Goal: Information Seeking & Learning: Learn about a topic

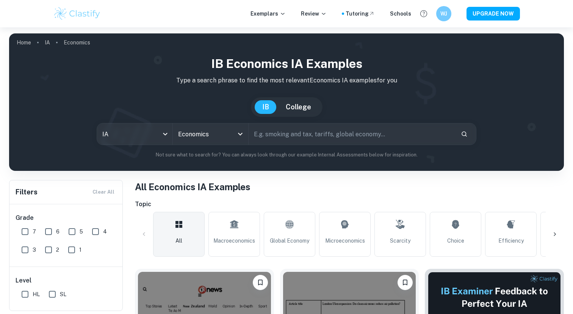
click at [82, 12] on img at bounding box center [77, 13] width 48 height 15
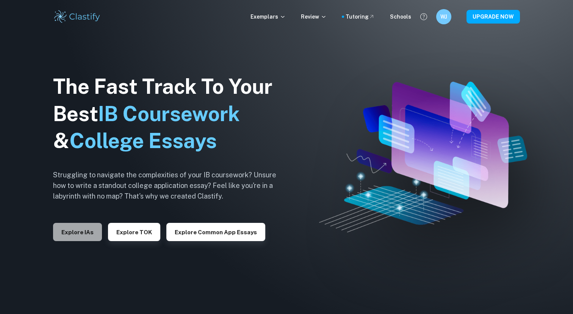
click at [83, 228] on button "Explore IAs" at bounding box center [77, 232] width 49 height 18
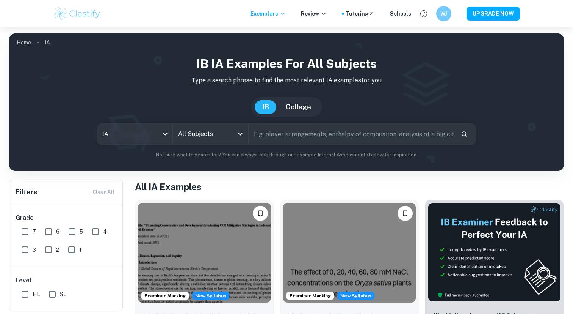
click at [218, 142] on div "All Subjects" at bounding box center [210, 133] width 75 height 21
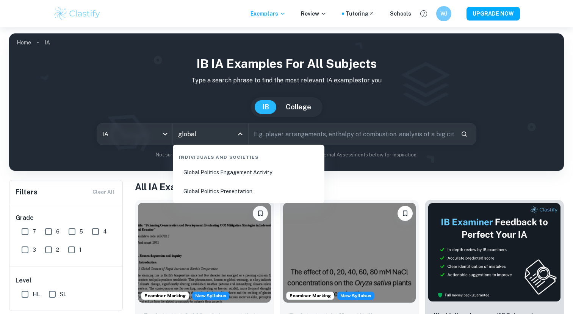
click at [237, 174] on li "Global Politics Engagement Activity" at bounding box center [249, 171] width 146 height 17
type input "Global Politics Engagement Activity"
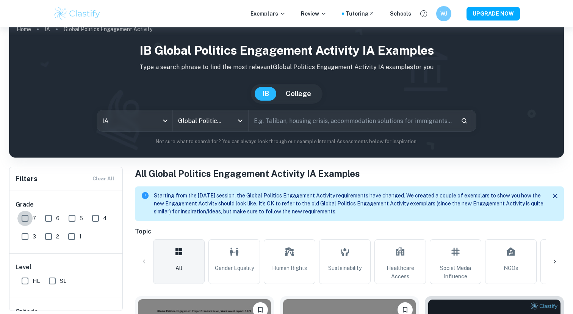
click at [25, 220] on input "7" at bounding box center [24, 217] width 15 height 15
checkbox input "true"
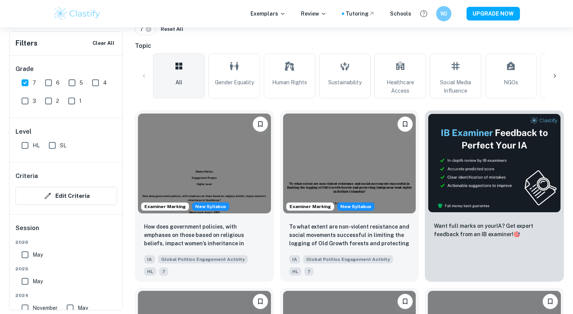
scroll to position [221, 0]
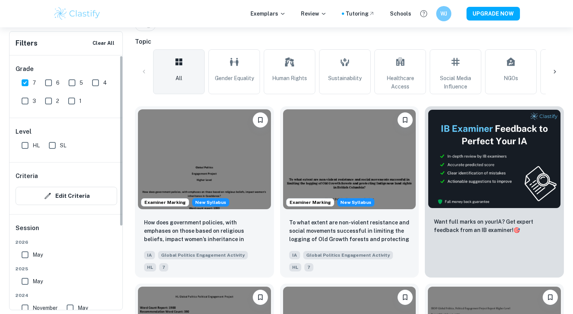
click at [24, 143] on input "HL" at bounding box center [24, 145] width 15 height 15
checkbox input "true"
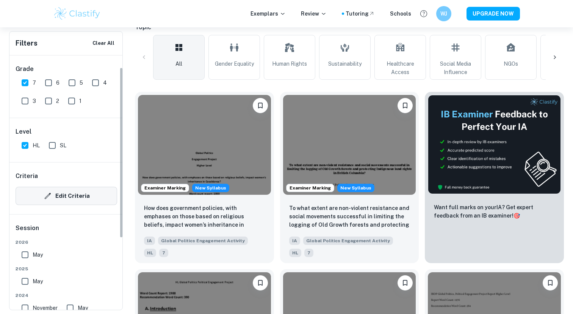
scroll to position [82, 0]
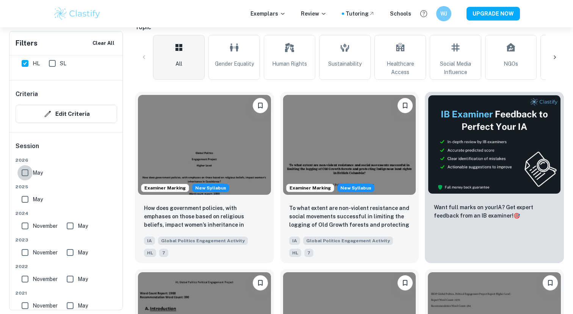
click at [26, 172] on input "May" at bounding box center [24, 172] width 15 height 15
checkbox input "true"
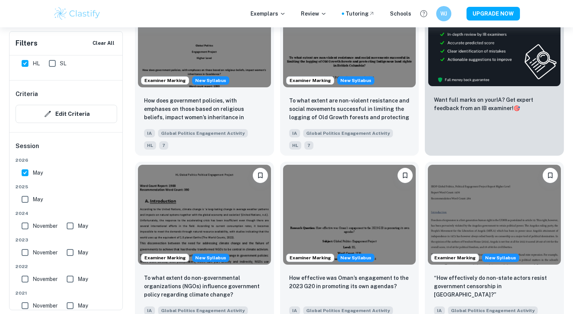
scroll to position [344, 0]
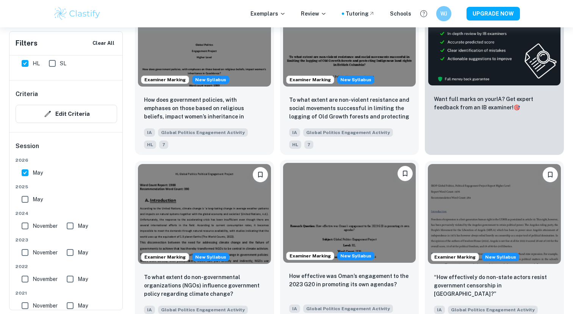
click at [365, 212] on img at bounding box center [349, 213] width 133 height 100
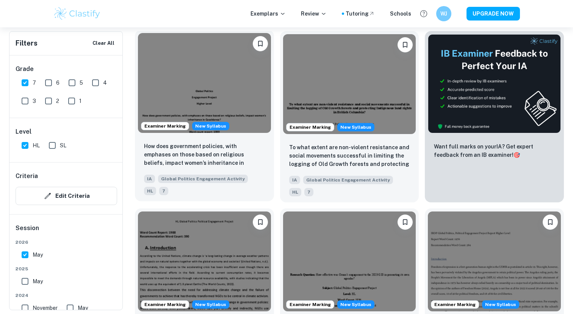
scroll to position [292, 0]
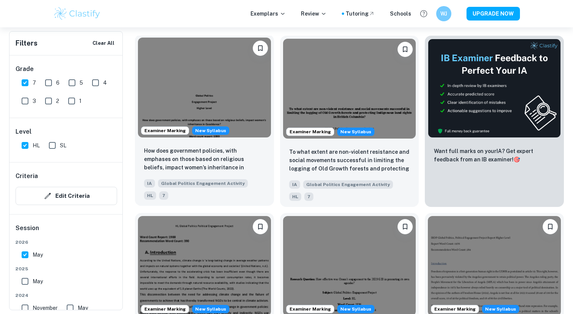
click at [200, 95] on img at bounding box center [204, 88] width 133 height 100
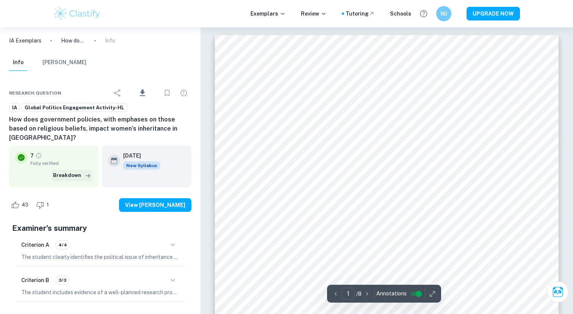
click at [68, 169] on button "Breakdown" at bounding box center [72, 174] width 42 height 11
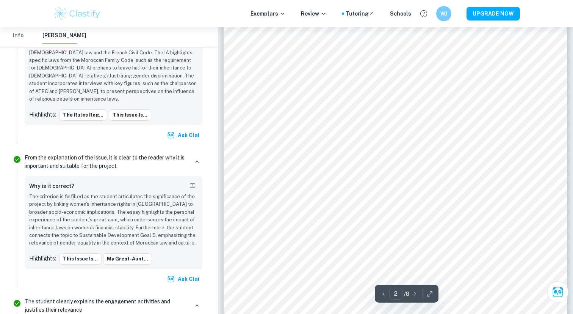
scroll to position [534, 0]
type input "1"
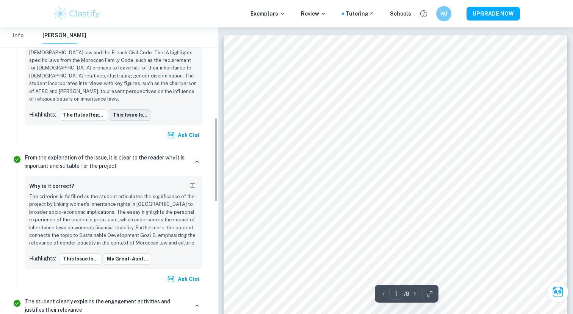
scroll to position [0, 0]
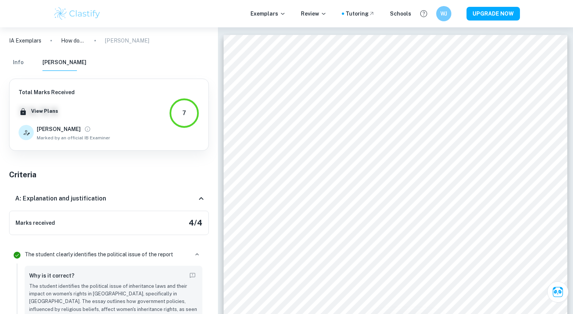
click at [14, 58] on button "Info" at bounding box center [18, 62] width 18 height 17
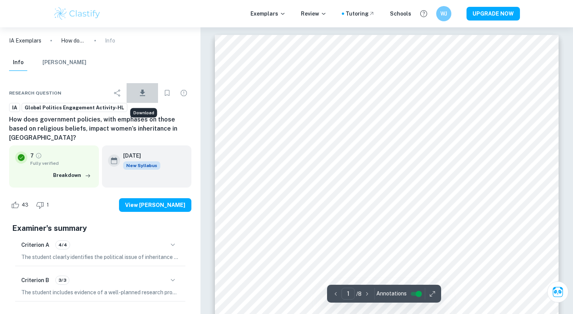
click at [146, 91] on icon "Download" at bounding box center [142, 92] width 9 height 9
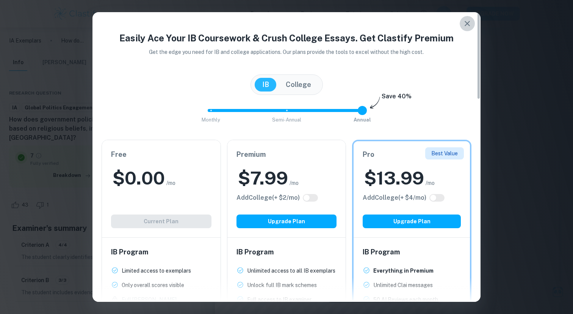
click at [469, 19] on icon "button" at bounding box center [467, 23] width 9 height 9
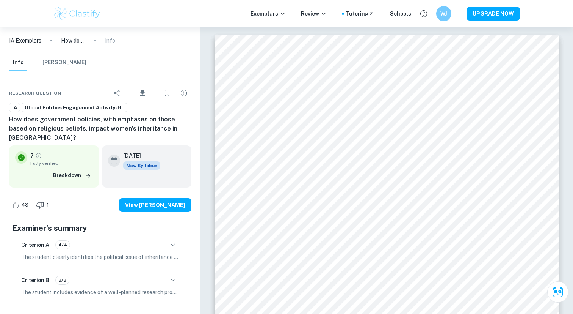
click at [63, 63] on button "[PERSON_NAME]" at bounding box center [64, 62] width 44 height 17
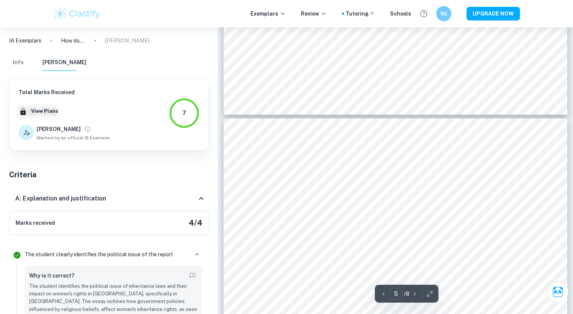
scroll to position [1816, 0]
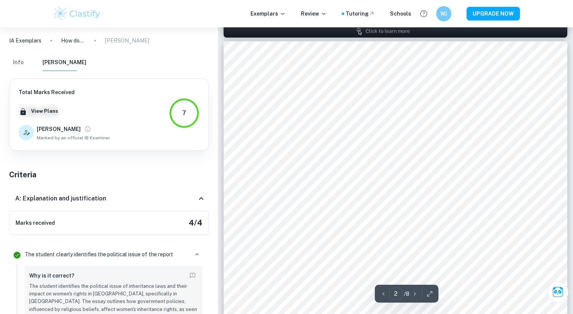
type input "1"
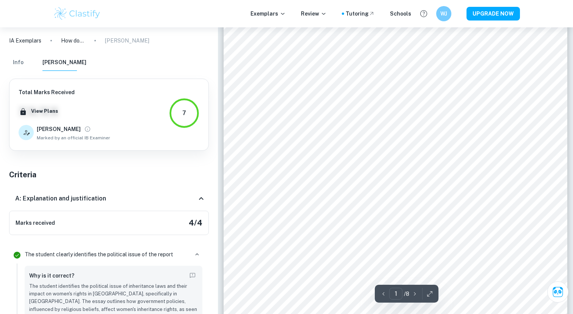
scroll to position [18, 0]
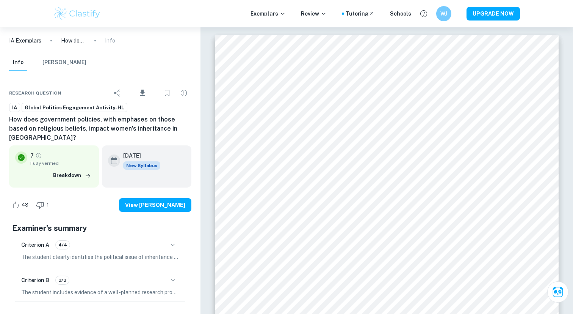
click at [32, 39] on p "IA Exemplars" at bounding box center [25, 40] width 32 height 8
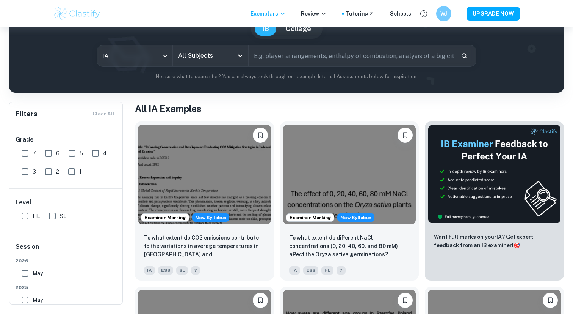
scroll to position [71, 0]
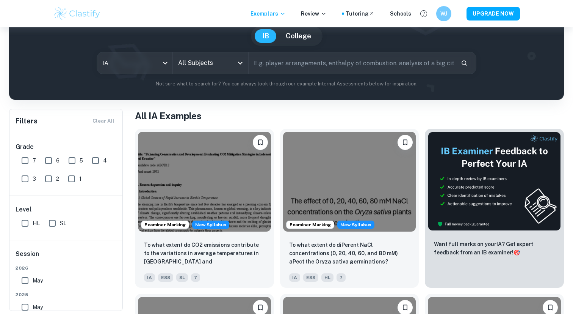
click at [211, 62] on input "All Subjects" at bounding box center [204, 63] width 57 height 14
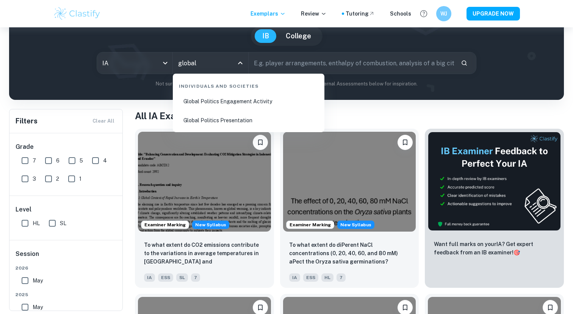
type input "global"
click at [224, 107] on li "Global Politics Engagement Activity" at bounding box center [249, 101] width 146 height 17
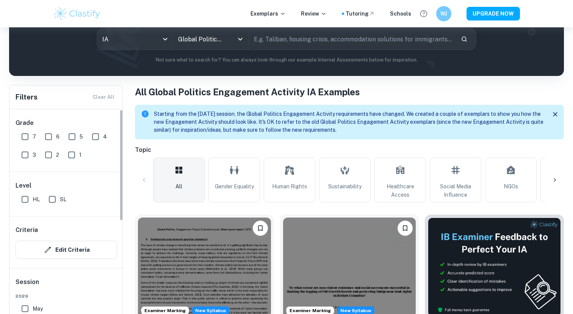
scroll to position [107, 0]
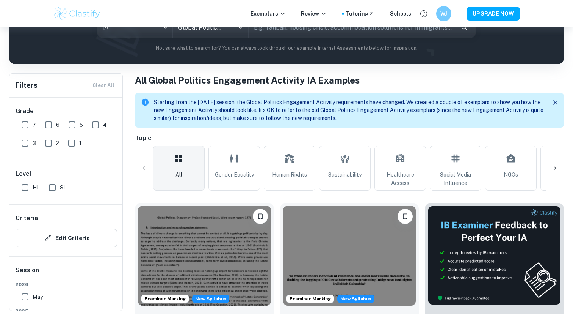
click at [28, 129] on input "7" at bounding box center [24, 124] width 15 height 15
checkbox input "true"
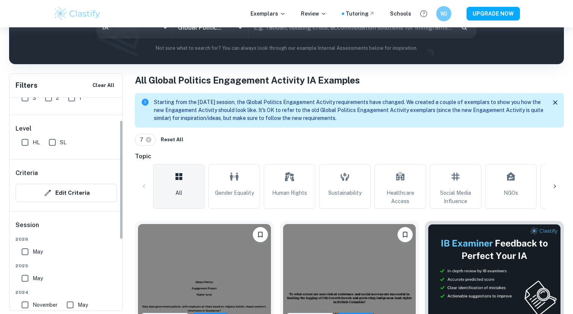
scroll to position [58, 0]
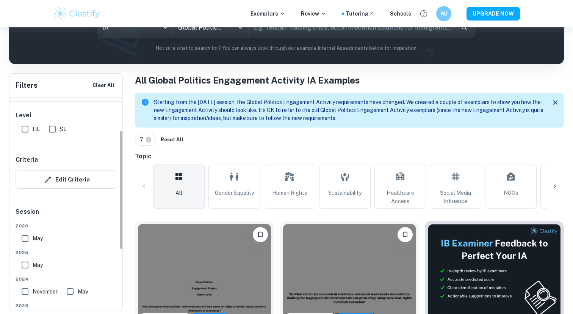
click at [25, 130] on input "HL" at bounding box center [24, 128] width 15 height 15
checkbox input "true"
click at [24, 235] on input "May" at bounding box center [24, 238] width 15 height 15
checkbox input "true"
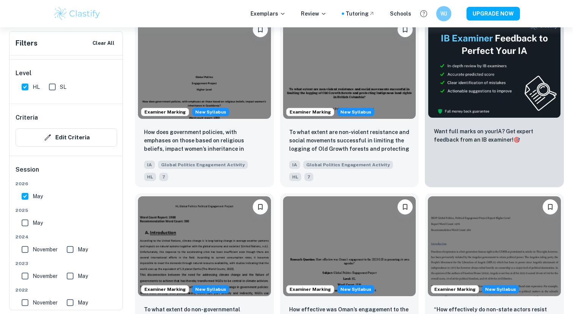
scroll to position [332, 0]
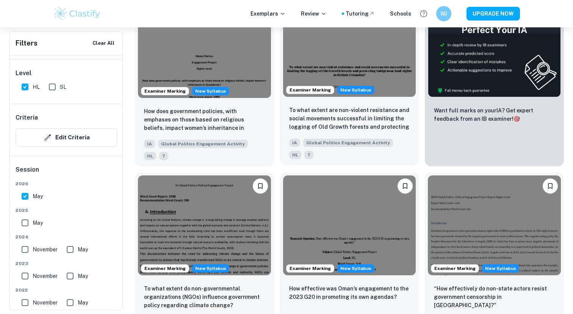
click at [366, 46] on img at bounding box center [349, 47] width 133 height 100
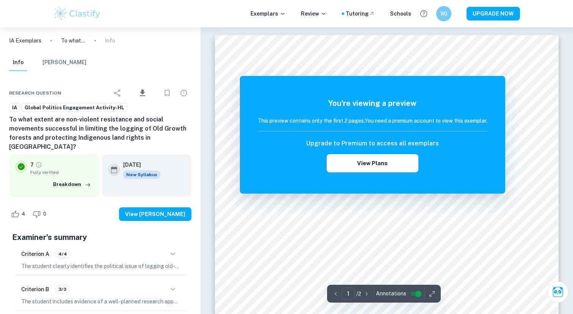
scroll to position [332, 0]
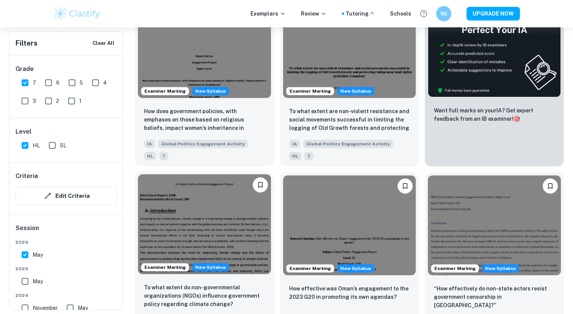
click at [175, 217] on img at bounding box center [204, 224] width 133 height 100
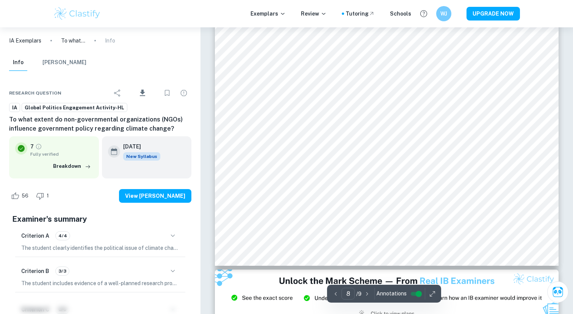
scroll to position [3796, 0]
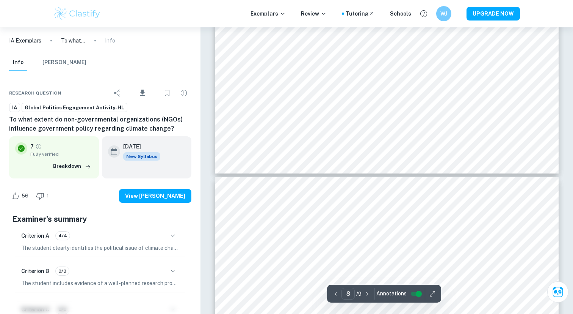
type input "7"
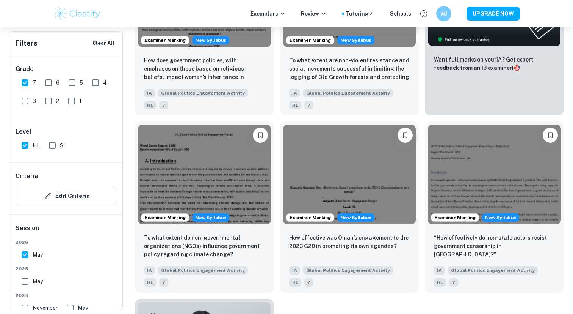
scroll to position [383, 0]
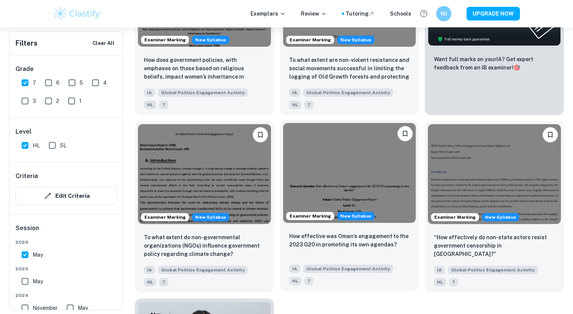
click at [341, 182] on img at bounding box center [349, 173] width 133 height 100
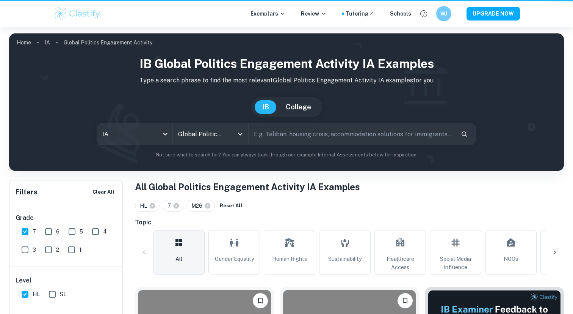
scroll to position [421, 0]
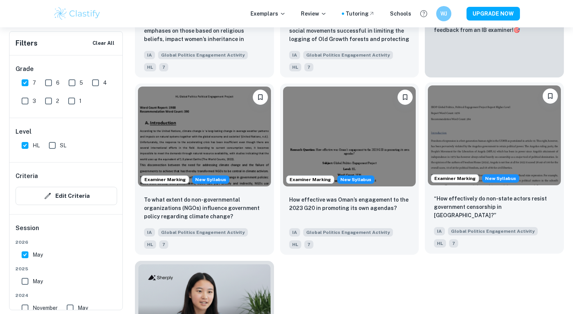
click at [496, 150] on img at bounding box center [494, 135] width 133 height 100
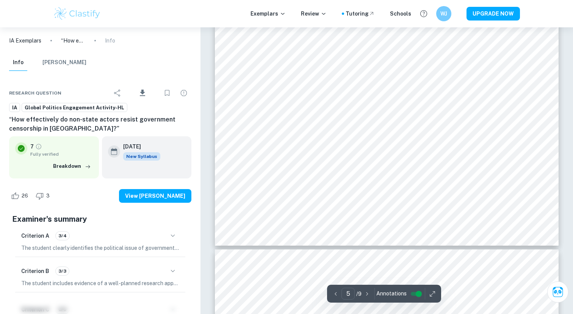
scroll to position [2146, 0]
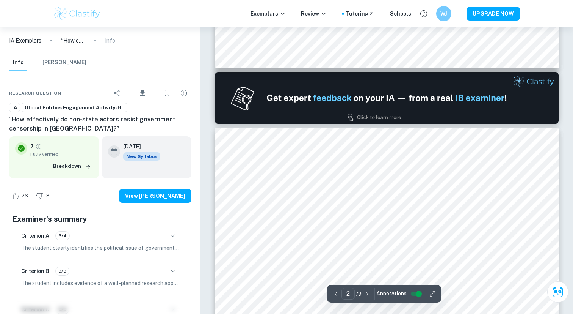
type input "1"
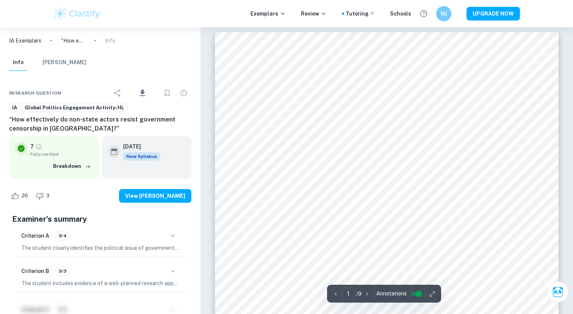
scroll to position [0, 0]
